Goal: Check status: Check status

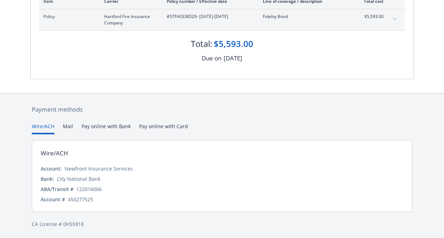
scroll to position [140, 0]
click at [69, 127] on button "Mail" at bounding box center [68, 128] width 10 height 12
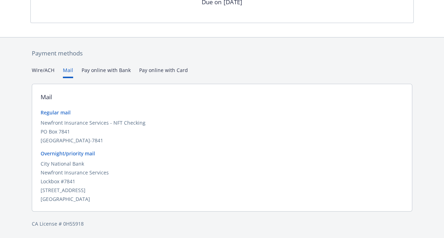
click at [44, 72] on div "Secure payments provided by Stripe Invoice ID: 06C0AA56 Download Invoice Insura…" at bounding box center [222, 21] width 444 height 434
